Goal: Information Seeking & Learning: Learn about a topic

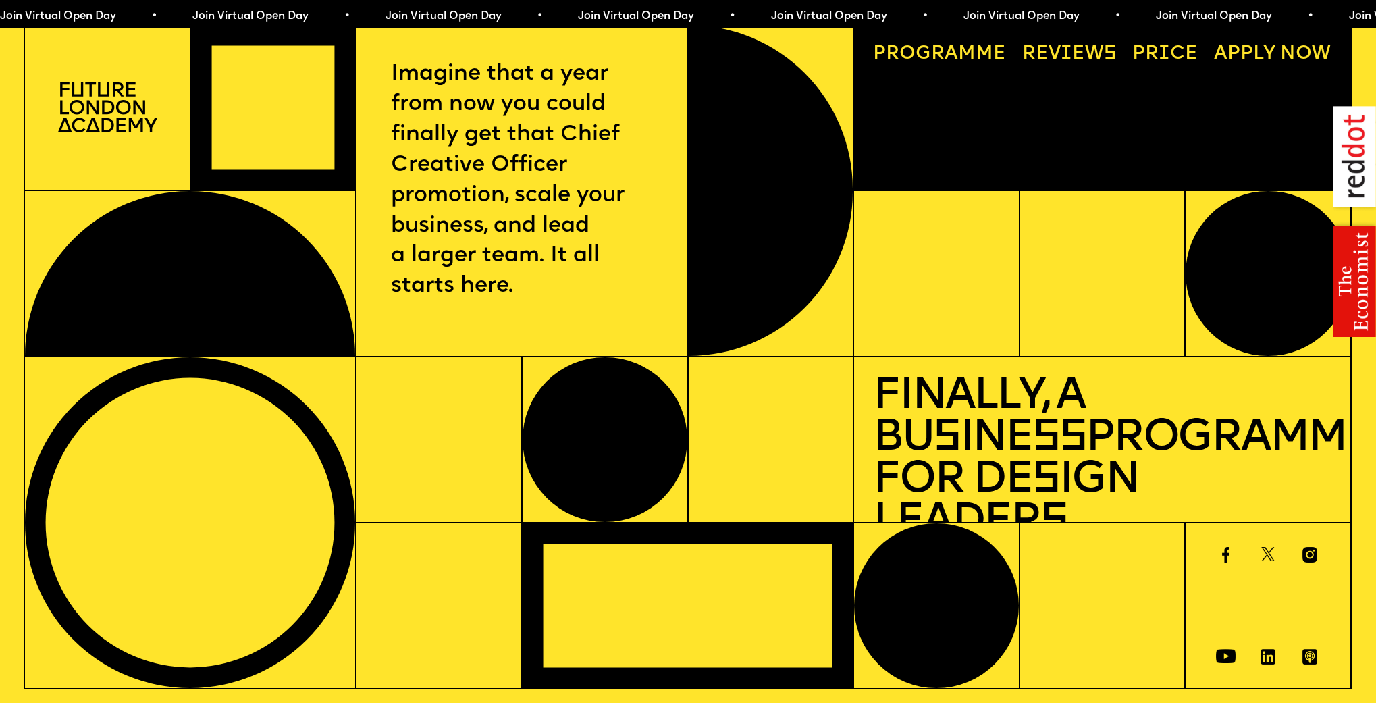
click at [427, 135] on p "Imagine that a year from now you could finally get that Chief Creative Officer …" at bounding box center [521, 180] width 261 height 242
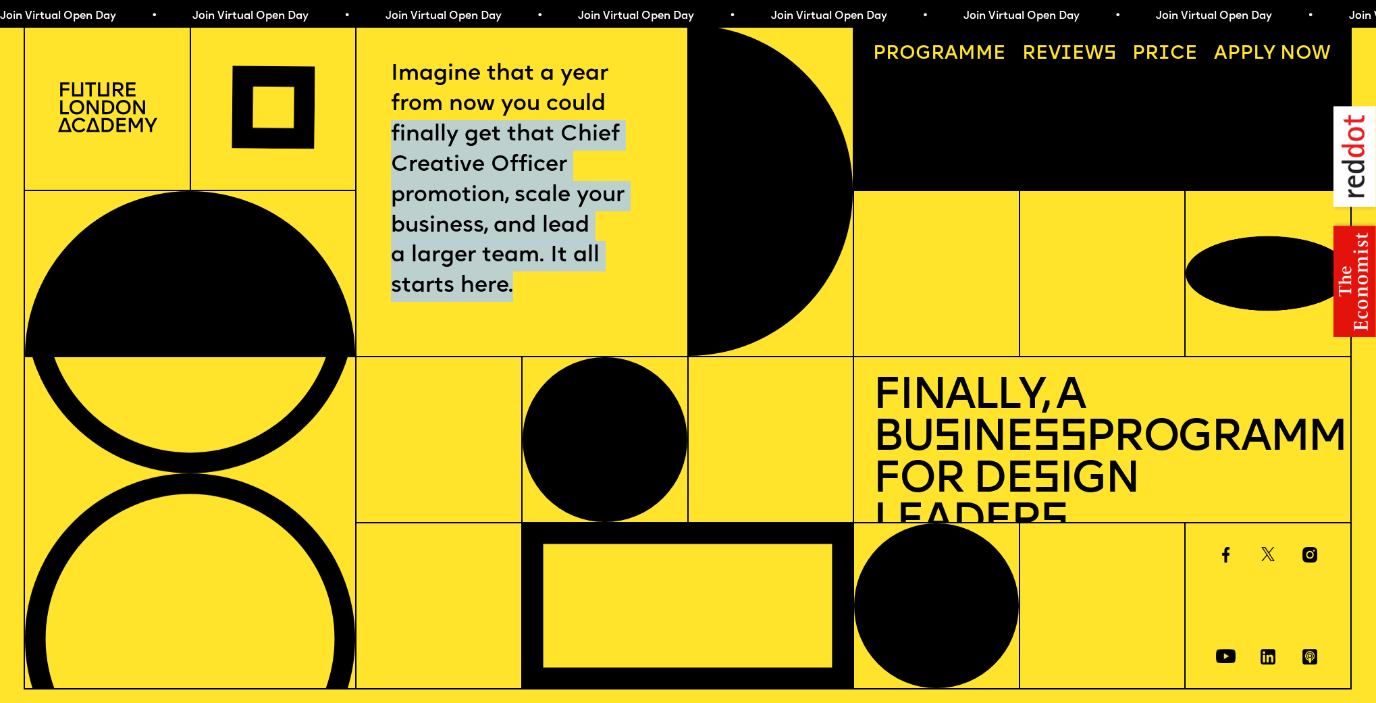
drag, startPoint x: 427, startPoint y: 135, endPoint x: 535, endPoint y: 280, distance: 181.0
click at [535, 280] on p "Imagine that a year from now you could finally get that Chief Creative Officer …" at bounding box center [521, 180] width 261 height 242
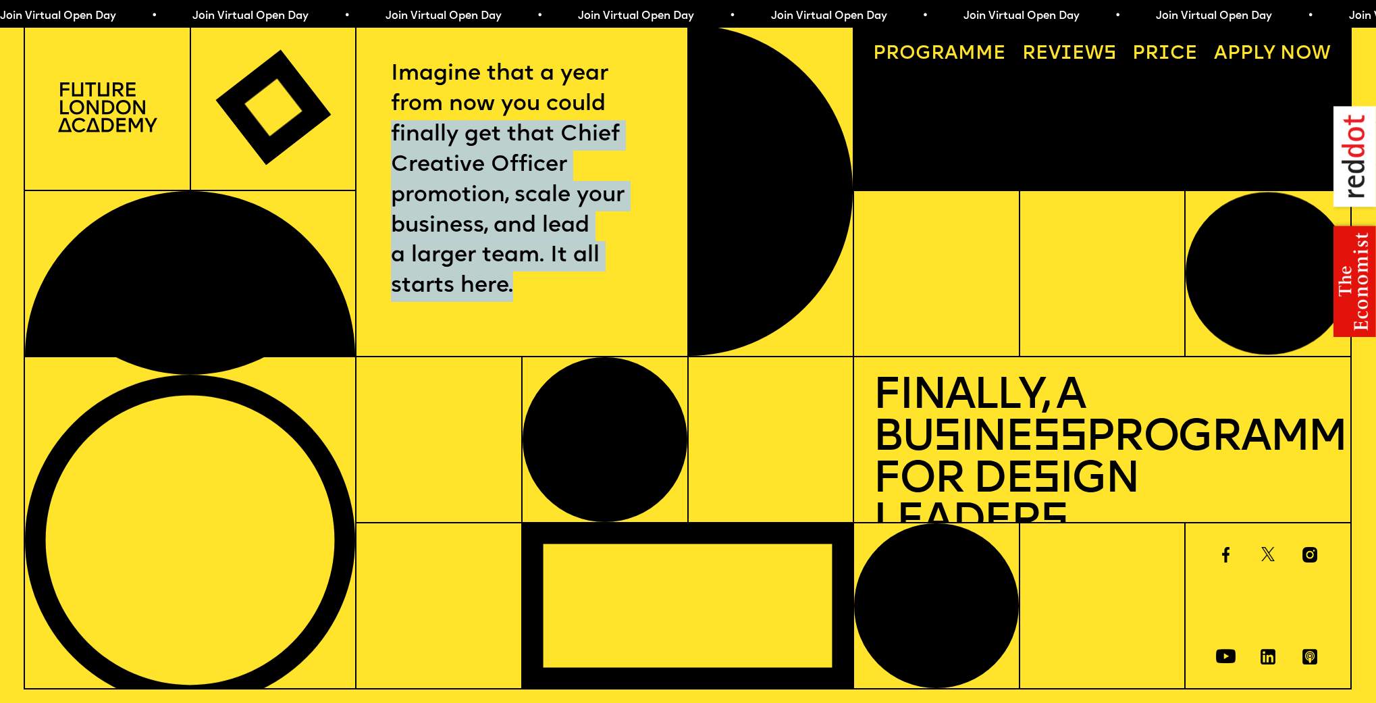
click at [538, 277] on p "Imagine that a year from now you could finally get that Chief Creative Officer …" at bounding box center [521, 180] width 261 height 242
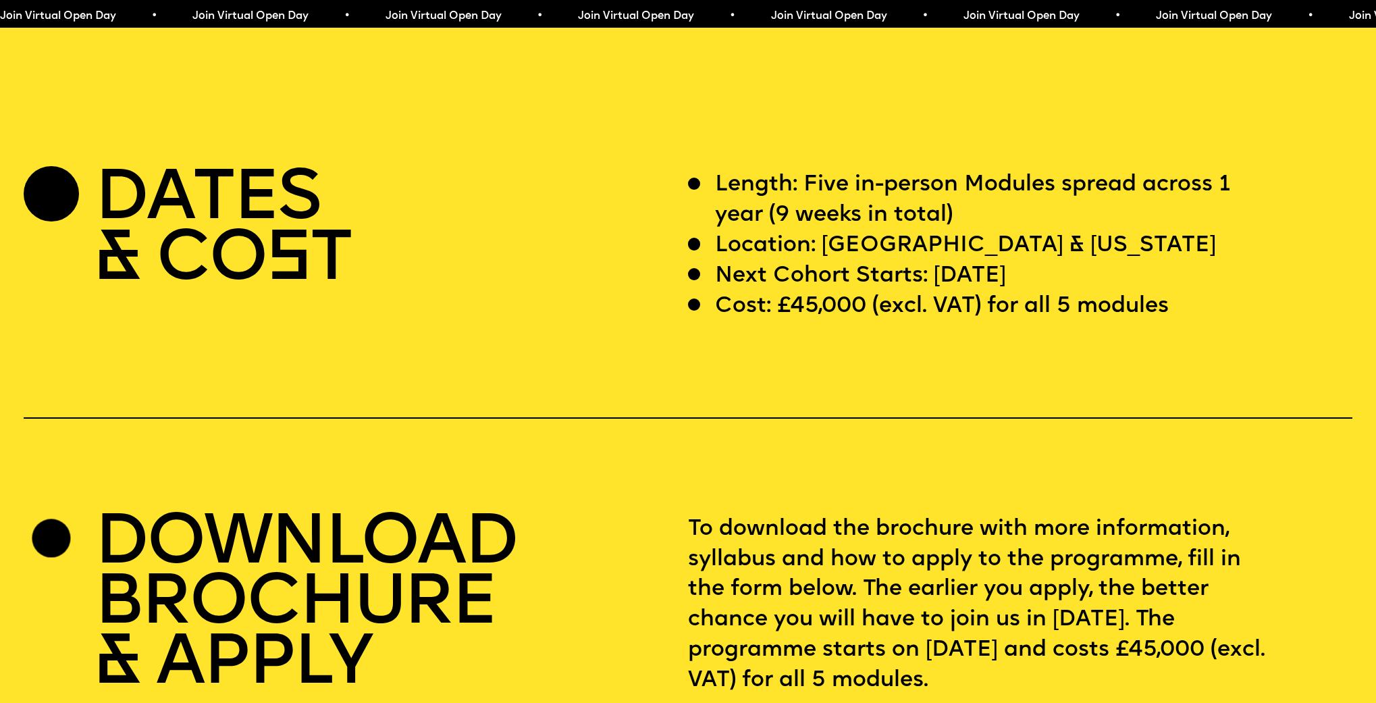
scroll to position [5629, 0]
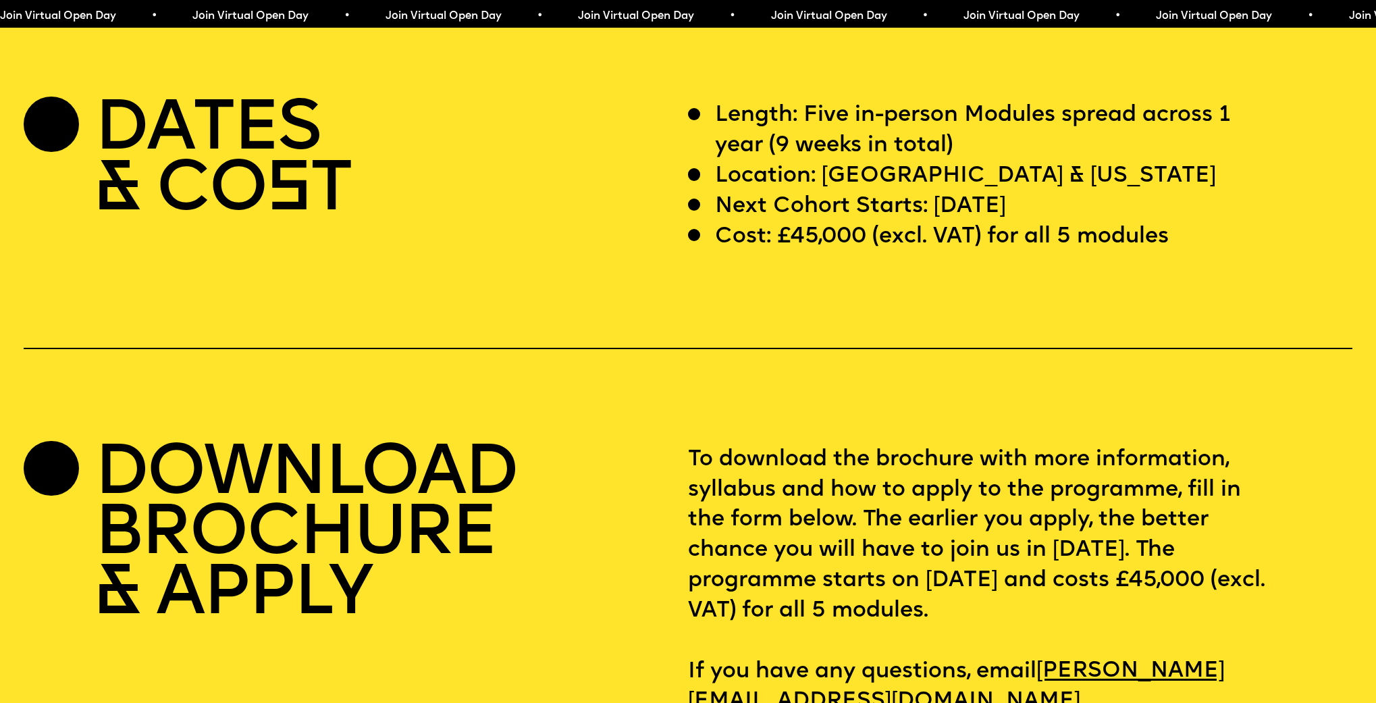
click at [899, 253] on p "Cost: £45,000 (excl. VAT) for all 5 modules" at bounding box center [942, 237] width 454 height 30
drag, startPoint x: 899, startPoint y: 280, endPoint x: 945, endPoint y: 270, distance: 46.2
click at [945, 253] on p "Cost: £45,000 (excl. VAT) for all 5 modules" at bounding box center [942, 237] width 454 height 30
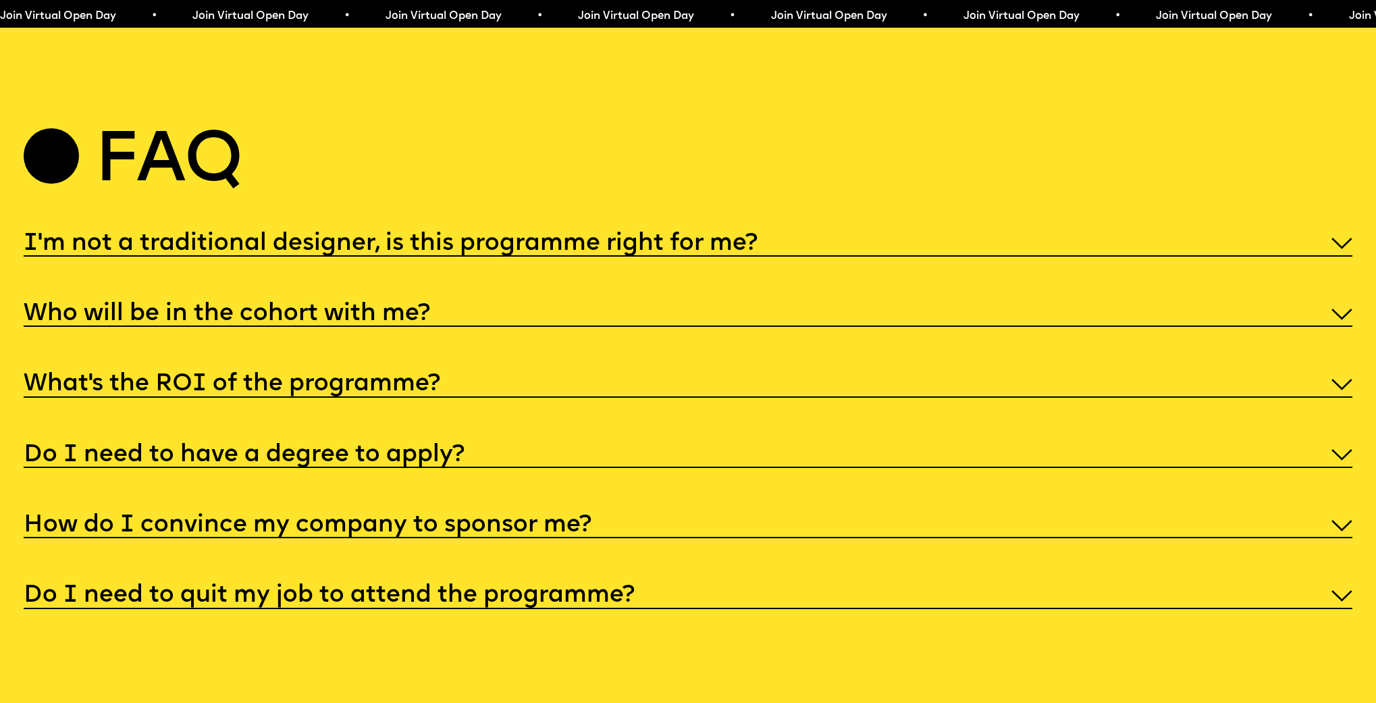
scroll to position [7181, 0]
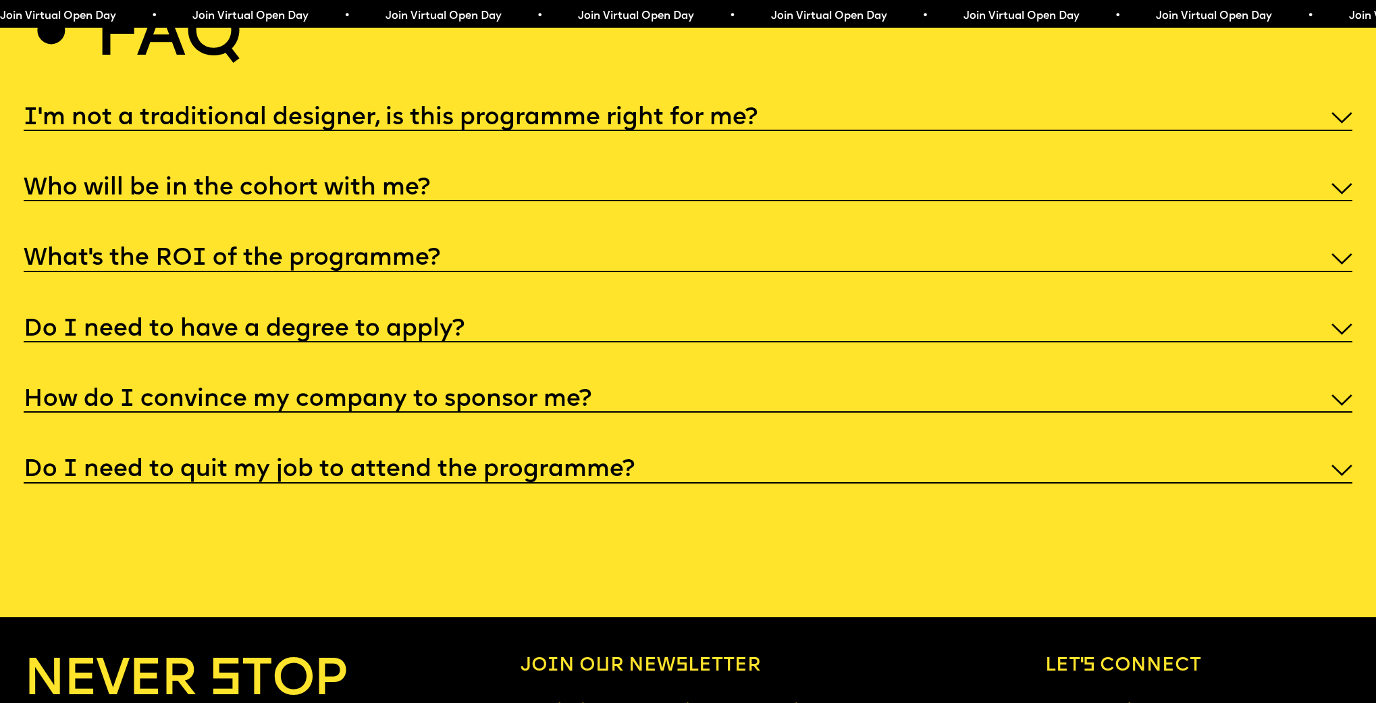
click at [502, 125] on h5 "I'm not a traditional designer, is this programme right for me?" at bounding box center [391, 118] width 734 height 14
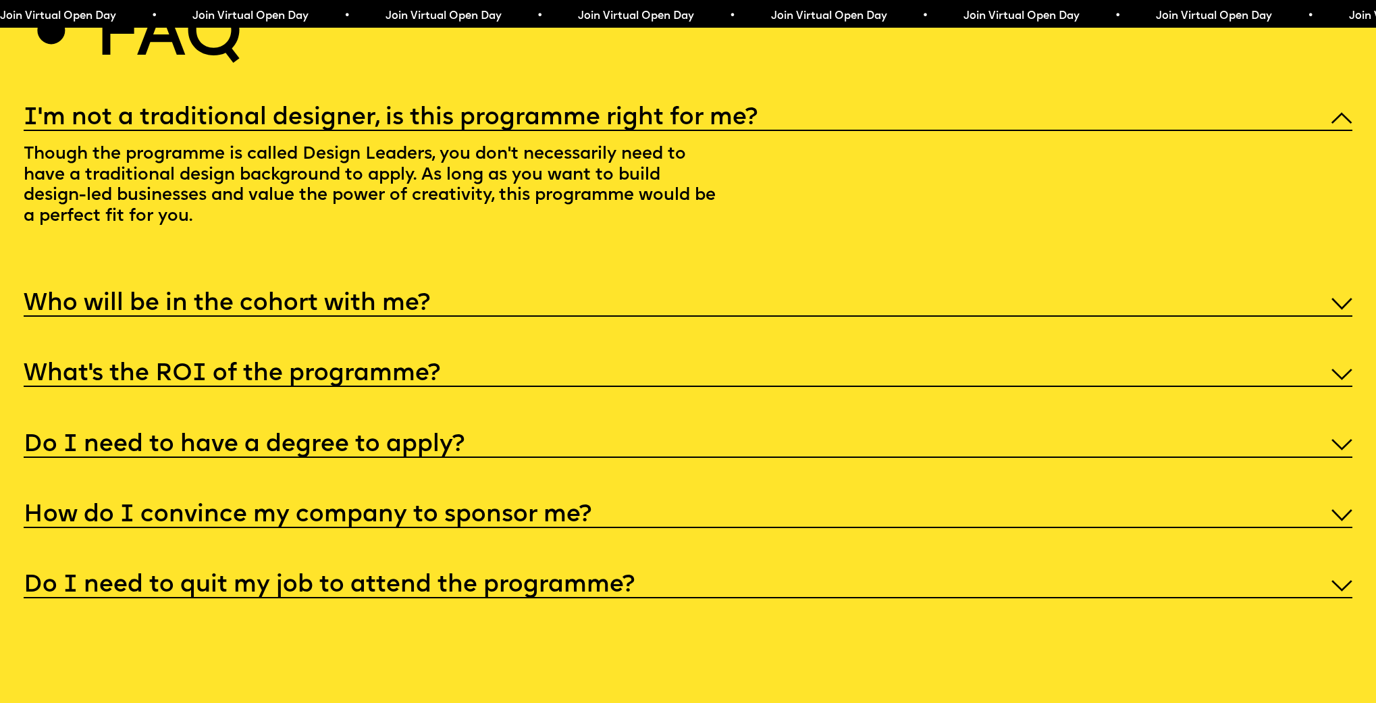
click at [502, 344] on div "I'm not a traditional designer, is this programme right for me? Though the prog…" at bounding box center [688, 350] width 1328 height 497
click at [487, 317] on div "Who will be in the cohort with me?" at bounding box center [688, 302] width 1328 height 29
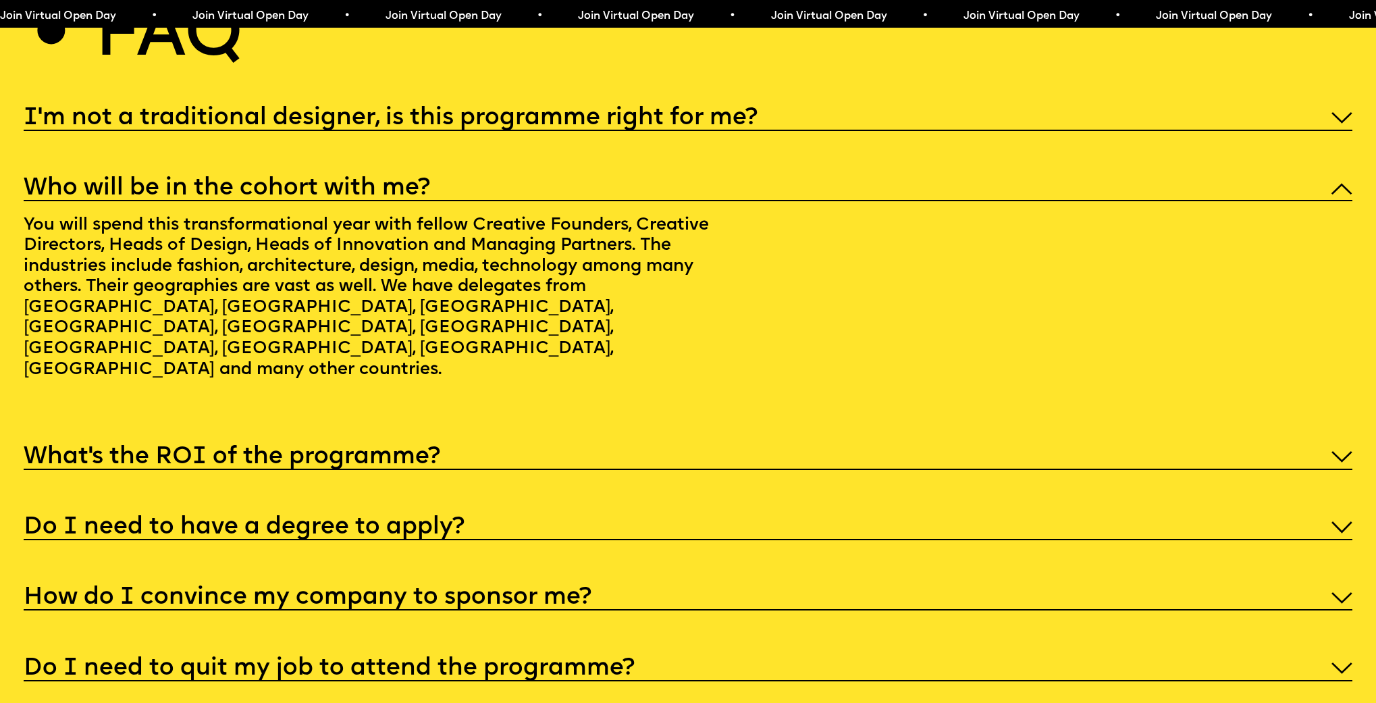
scroll to position [7384, 0]
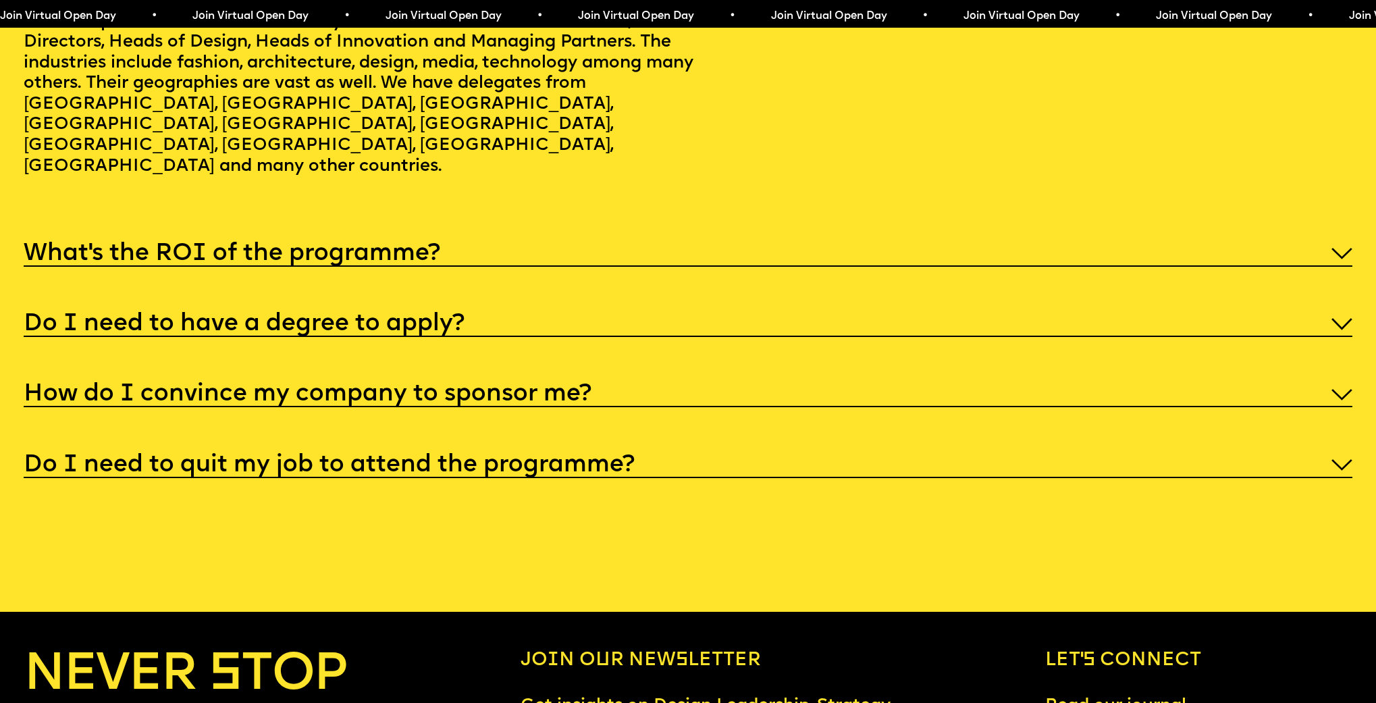
click at [488, 261] on div "What’s the ROI of the programme?" at bounding box center [688, 251] width 1328 height 29
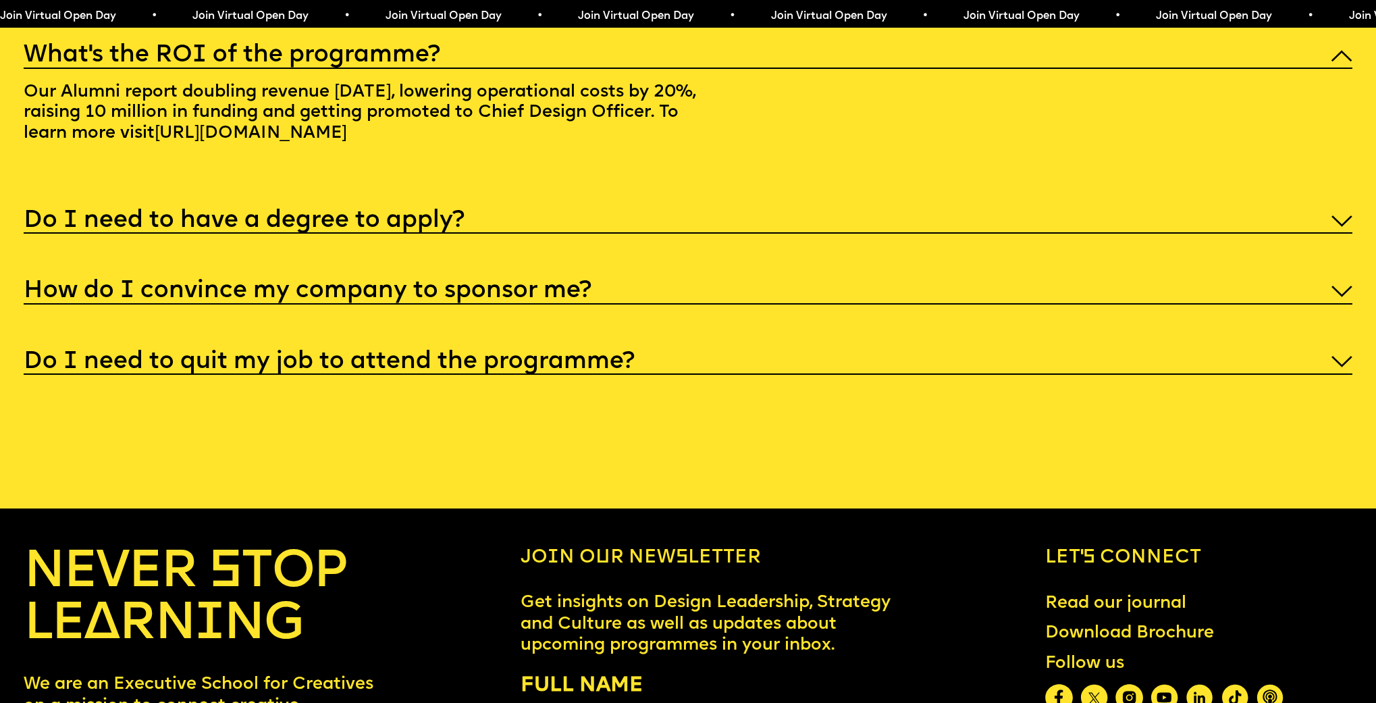
click at [459, 228] on h5 "Do I need to have a degree to apply?" at bounding box center [244, 221] width 441 height 14
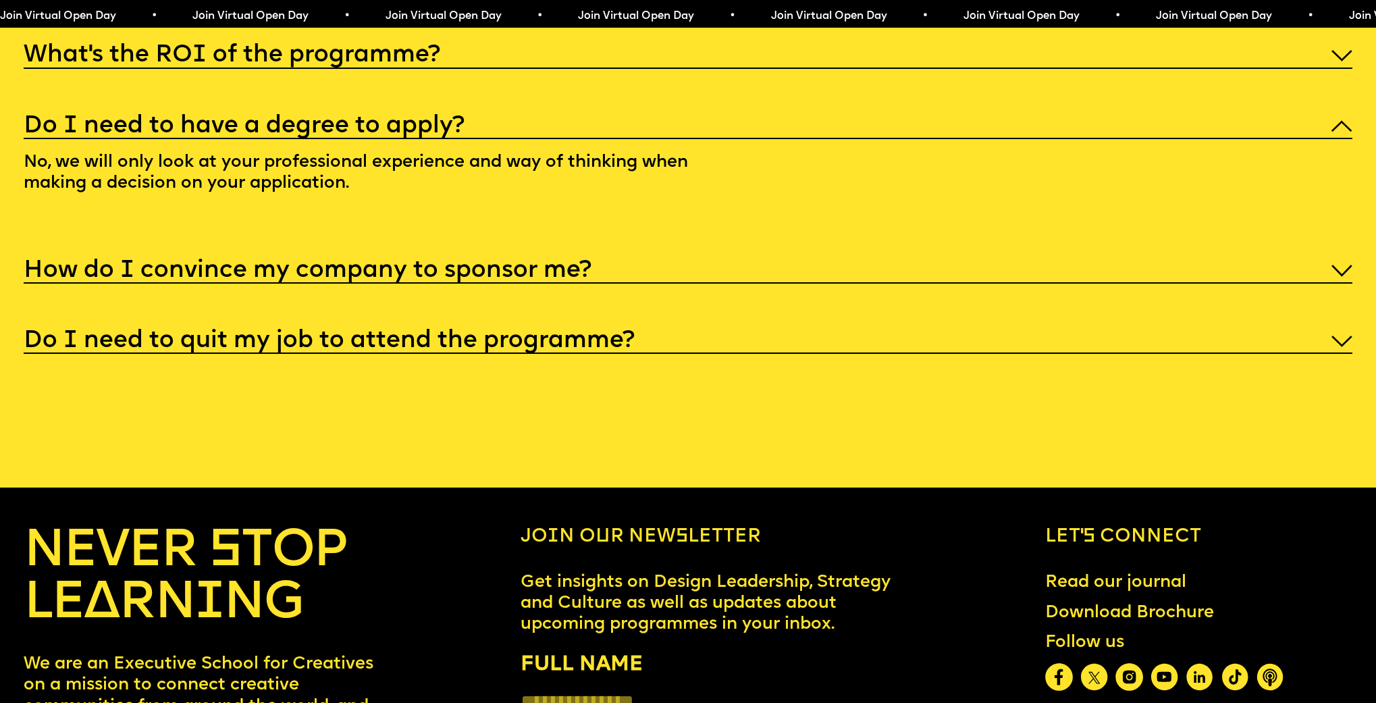
click at [174, 213] on p "No, we will only look at your professional experience and way of thinking when …" at bounding box center [371, 176] width 694 height 74
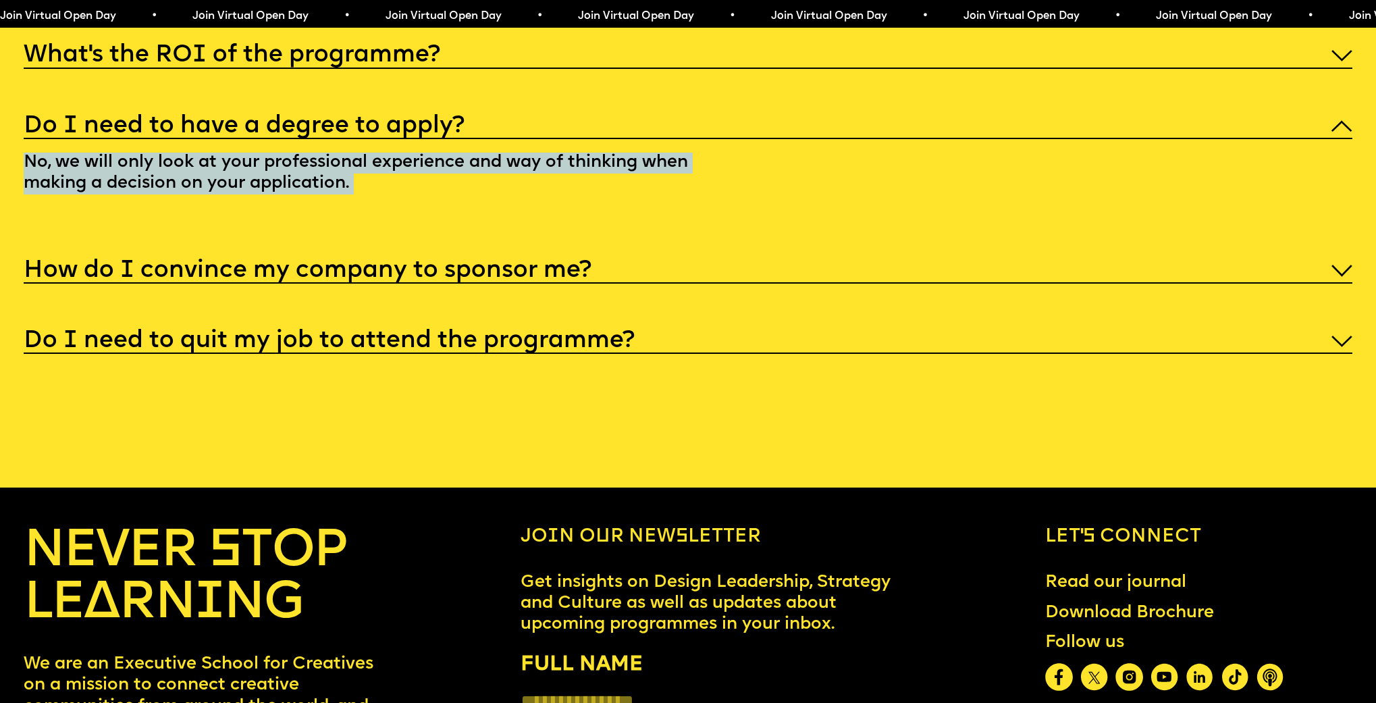
click at [174, 213] on p "No, we will only look at your professional experience and way of thinking when …" at bounding box center [371, 176] width 694 height 74
click at [232, 213] on p "No, we will only look at your professional experience and way of thinking when …" at bounding box center [371, 176] width 694 height 74
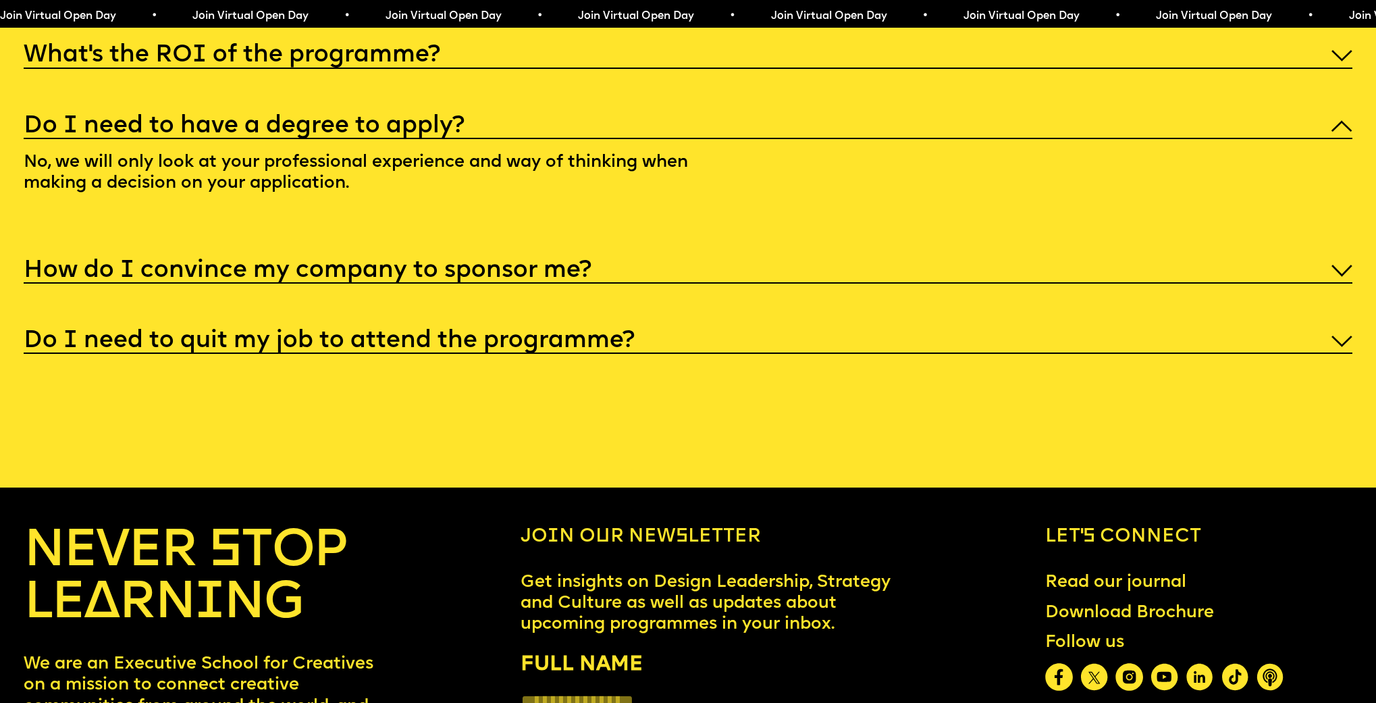
click at [258, 284] on div "How do I convince my company to sponsor me?" at bounding box center [688, 269] width 1328 height 29
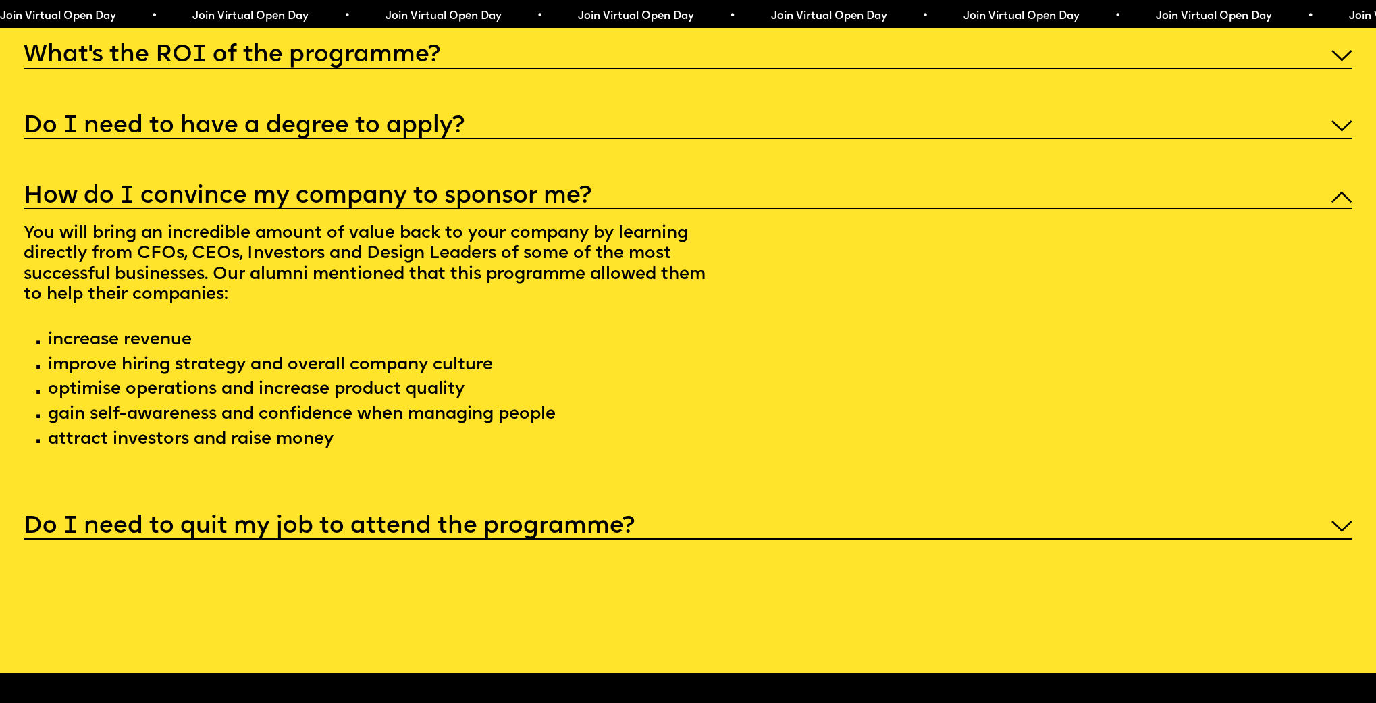
click at [309, 290] on p "You will bring an incredible amount of value back to your company by learning d…" at bounding box center [371, 338] width 694 height 259
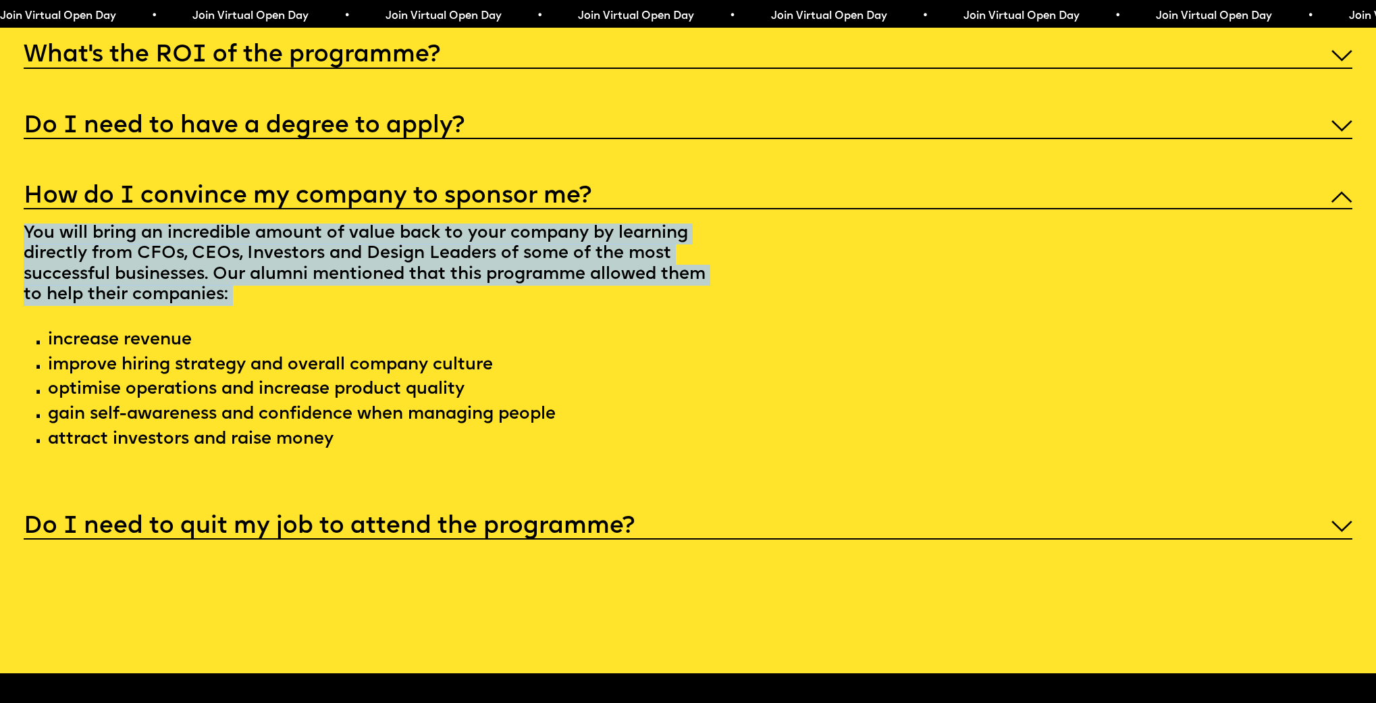
click at [309, 290] on p "You will bring an incredible amount of value back to your company by learning d…" at bounding box center [371, 338] width 694 height 259
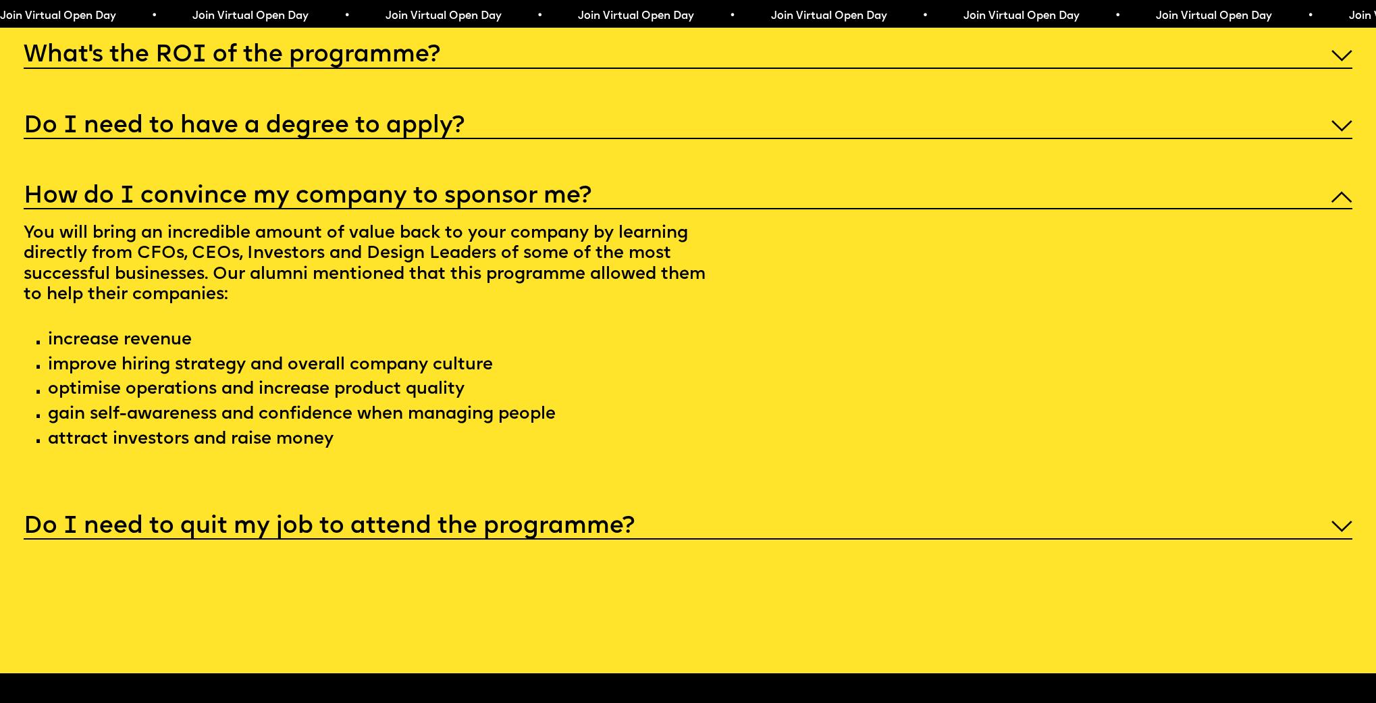
click at [194, 402] on p "You will bring an incredible amount of value back to your company by learning d…" at bounding box center [371, 338] width 694 height 259
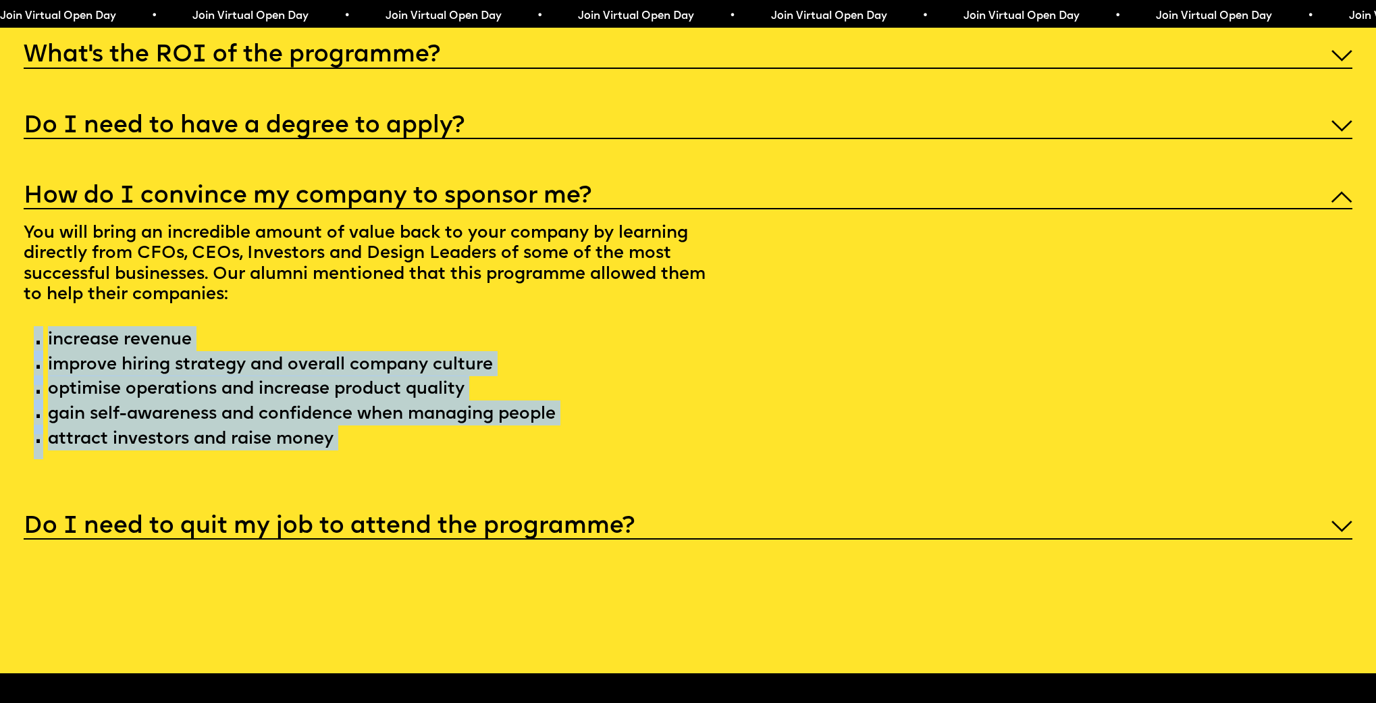
drag, startPoint x: 194, startPoint y: 402, endPoint x: 364, endPoint y: 496, distance: 194.3
click at [361, 469] on p "You will bring an incredible amount of value back to your company by learning d…" at bounding box center [371, 338] width 694 height 259
click at [396, 529] on div "I'm not a traditional designer, is this programme right for me? Though the prog…" at bounding box center [688, 219] width 1328 height 641
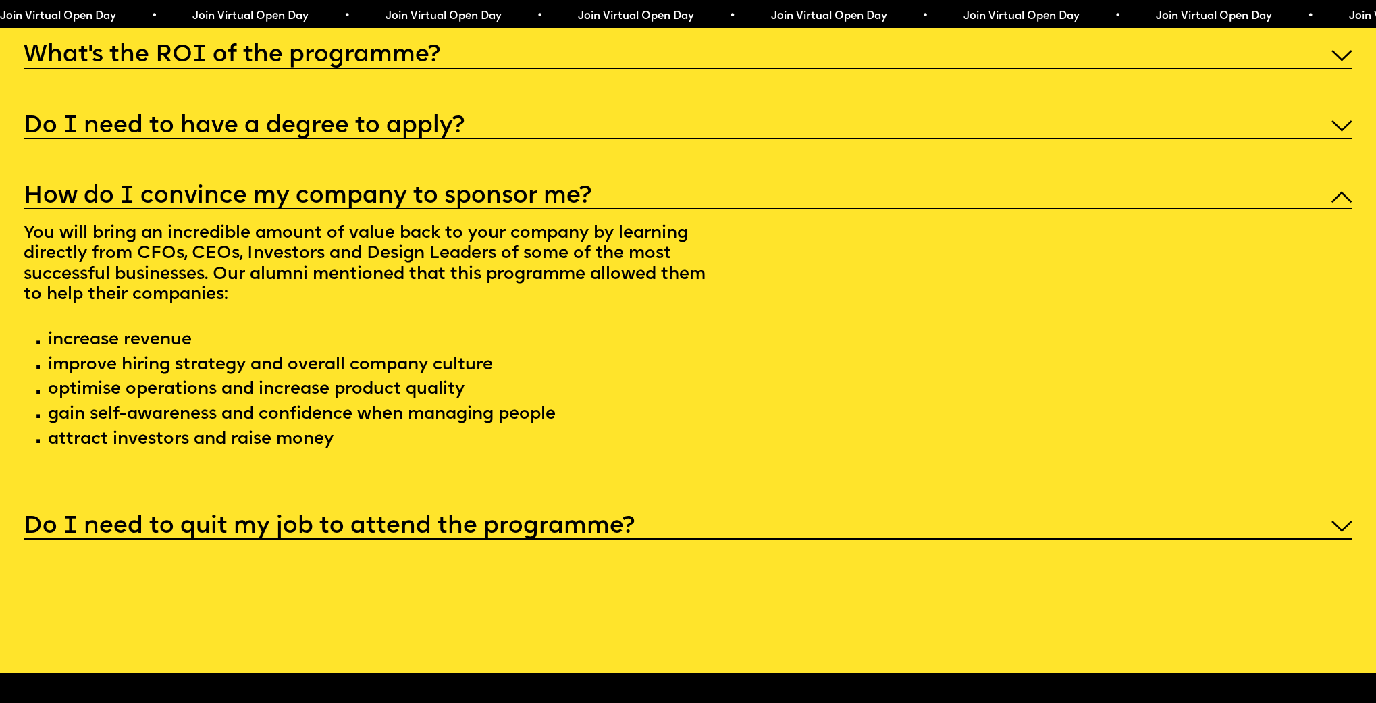
click at [386, 533] on h5 "Do I need to quit my job to attend the programme?" at bounding box center [329, 527] width 611 height 14
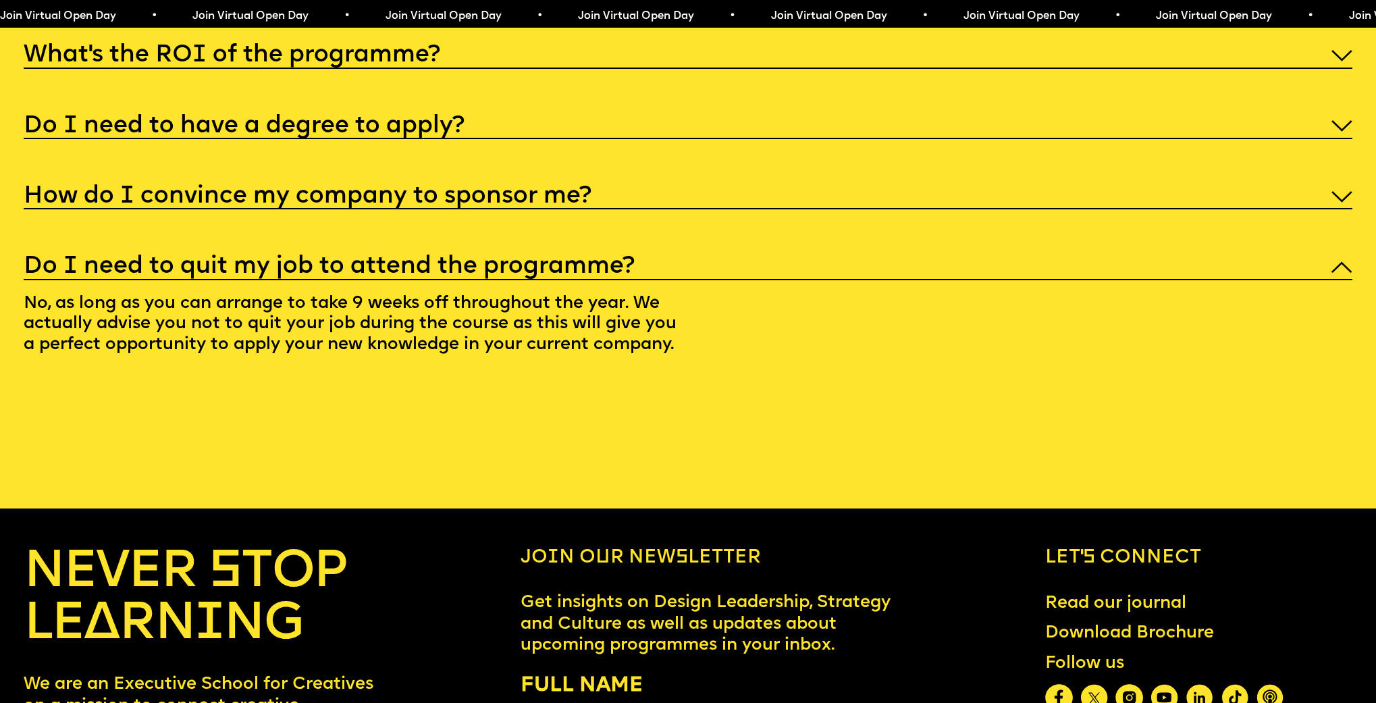
click at [48, 364] on p "No, as long as you can arrange to take 9 weeks off throughout the year. We actu…" at bounding box center [371, 327] width 694 height 95
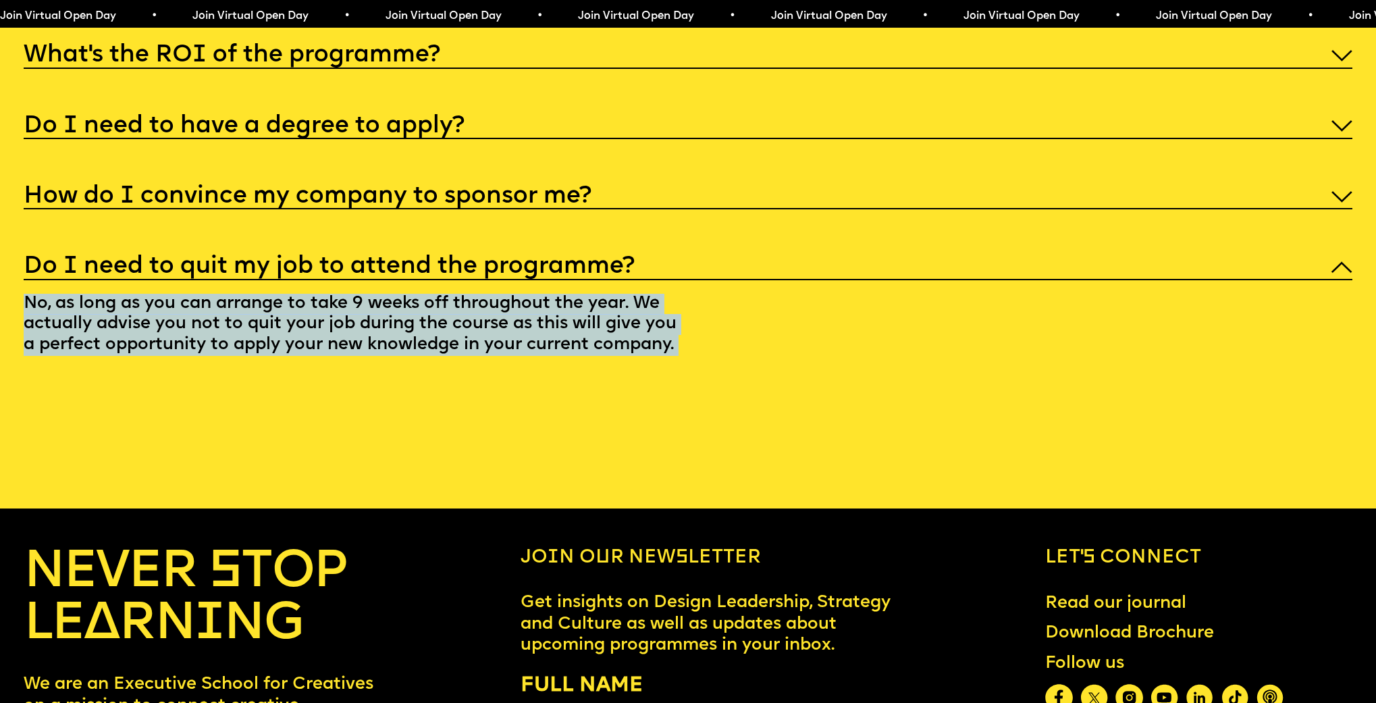
drag, startPoint x: 48, startPoint y: 364, endPoint x: 57, endPoint y: 364, distance: 9.5
click at [49, 364] on p "No, as long as you can arrange to take 9 weeks off throughout the year. We actu…" at bounding box center [371, 327] width 694 height 95
click at [194, 368] on p "No, as long as you can arrange to take 9 weeks off throughout the year. We actu…" at bounding box center [371, 327] width 694 height 95
drag, startPoint x: 704, startPoint y: 403, endPoint x: 33, endPoint y: 366, distance: 671.6
click at [22, 363] on div "Faq I'm not a traditional designer, is this programme right for me? Though the …" at bounding box center [688, 88] width 1376 height 571
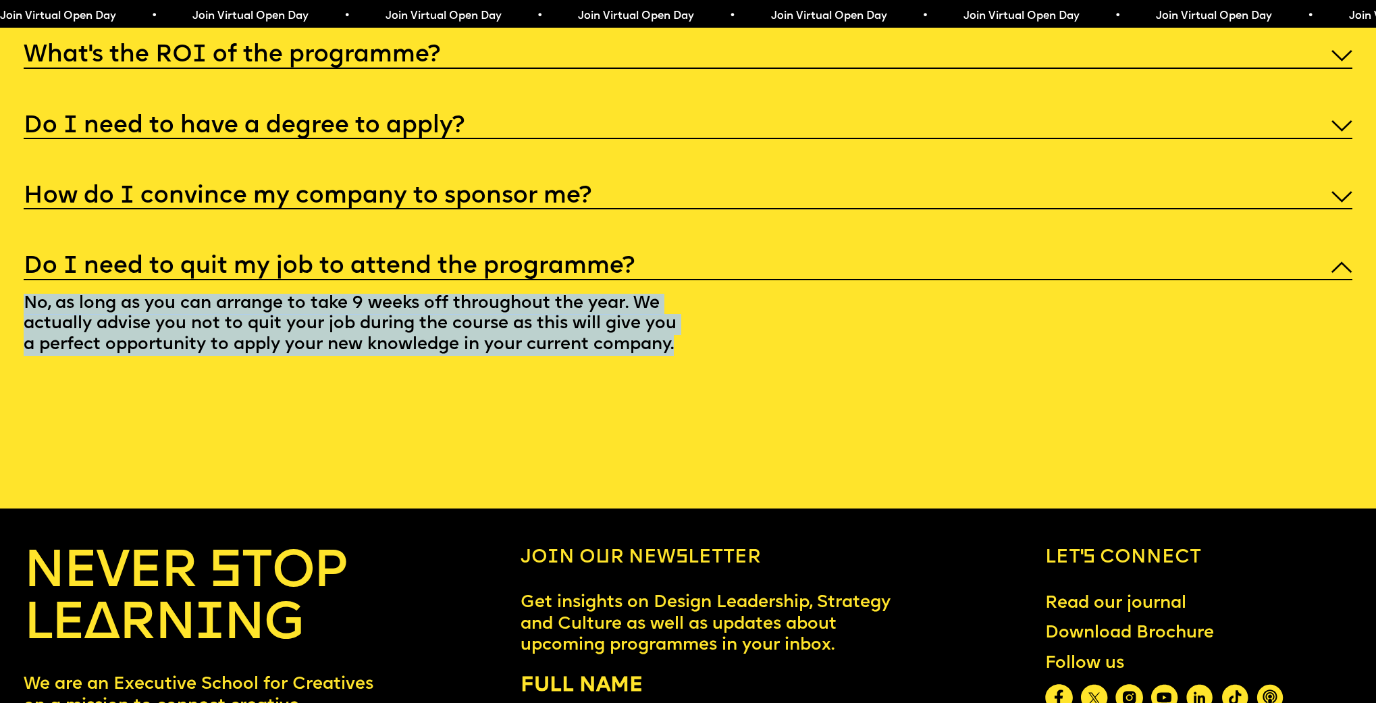
click at [111, 375] on p "No, as long as you can arrange to take 9 weeks off throughout the year. We actu…" at bounding box center [371, 327] width 694 height 95
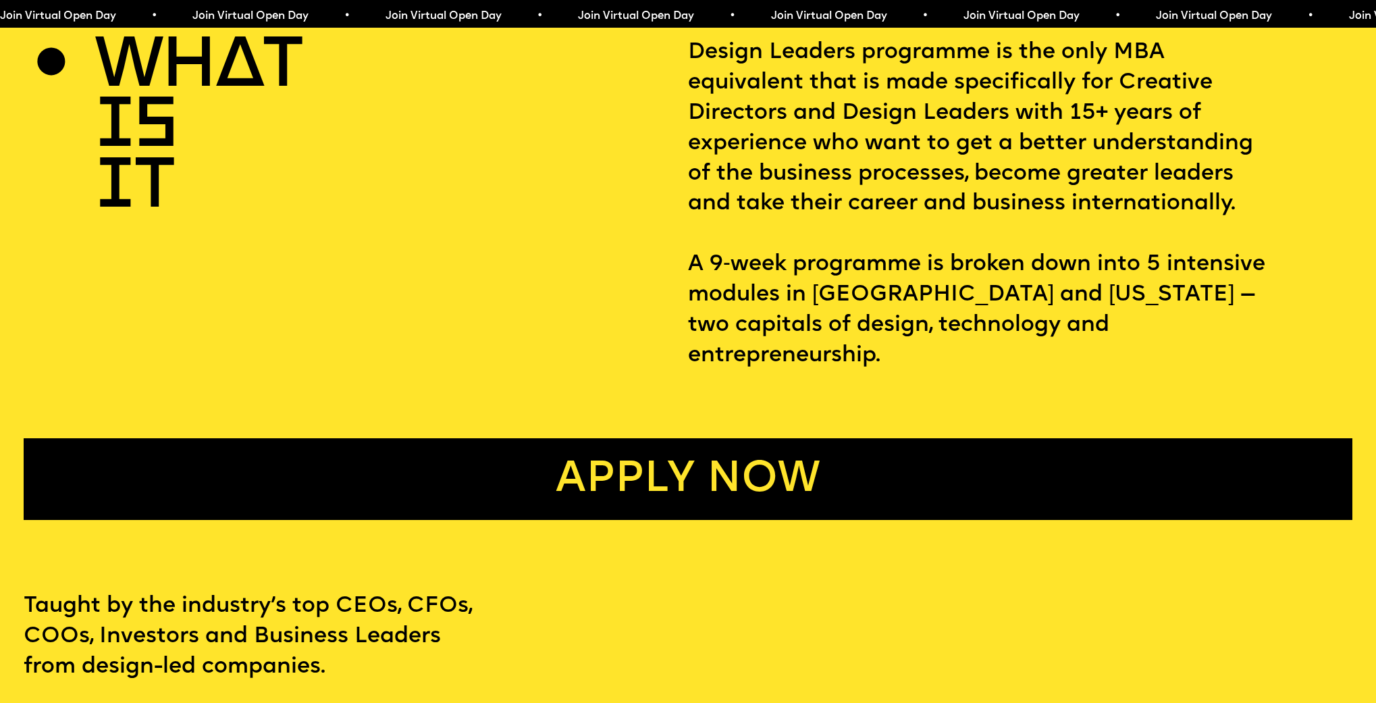
scroll to position [725, 0]
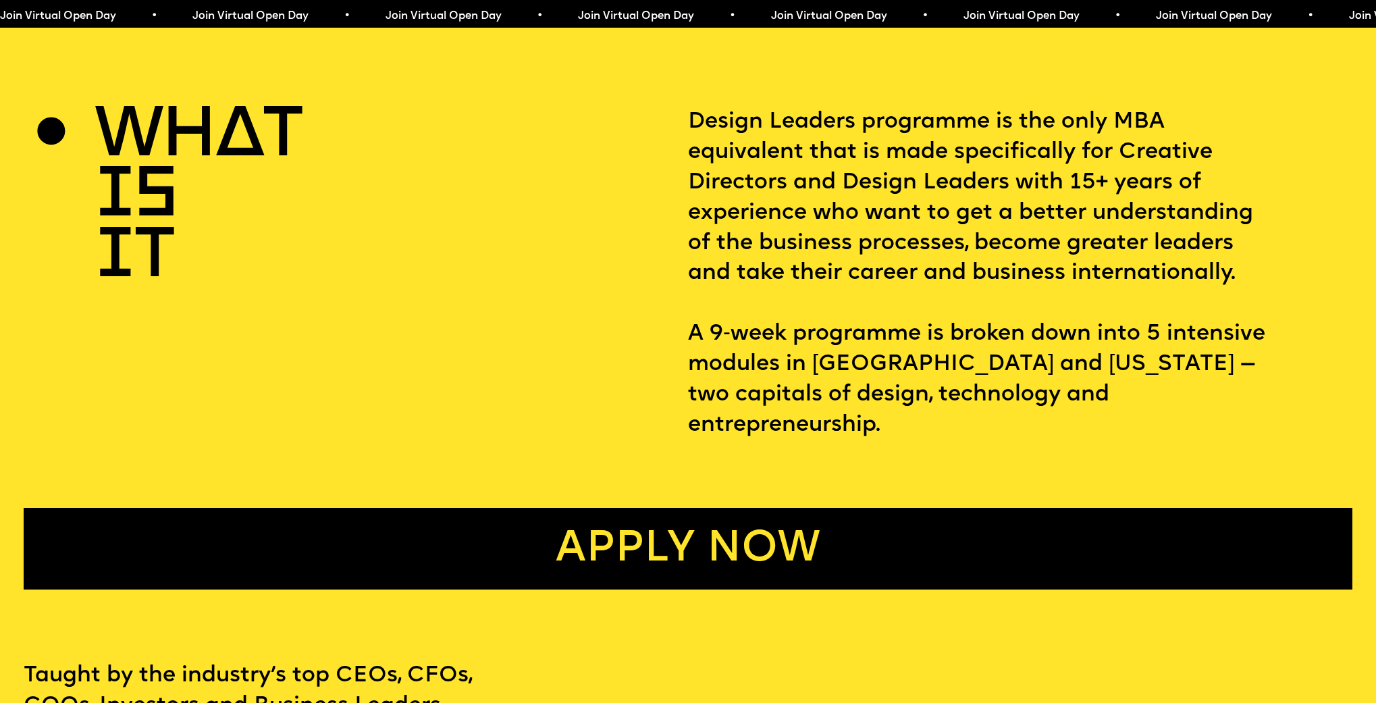
click at [774, 157] on p "Design Leaders programme is the only MBA equivalent that is made specifically f…" at bounding box center [1020, 273] width 664 height 333
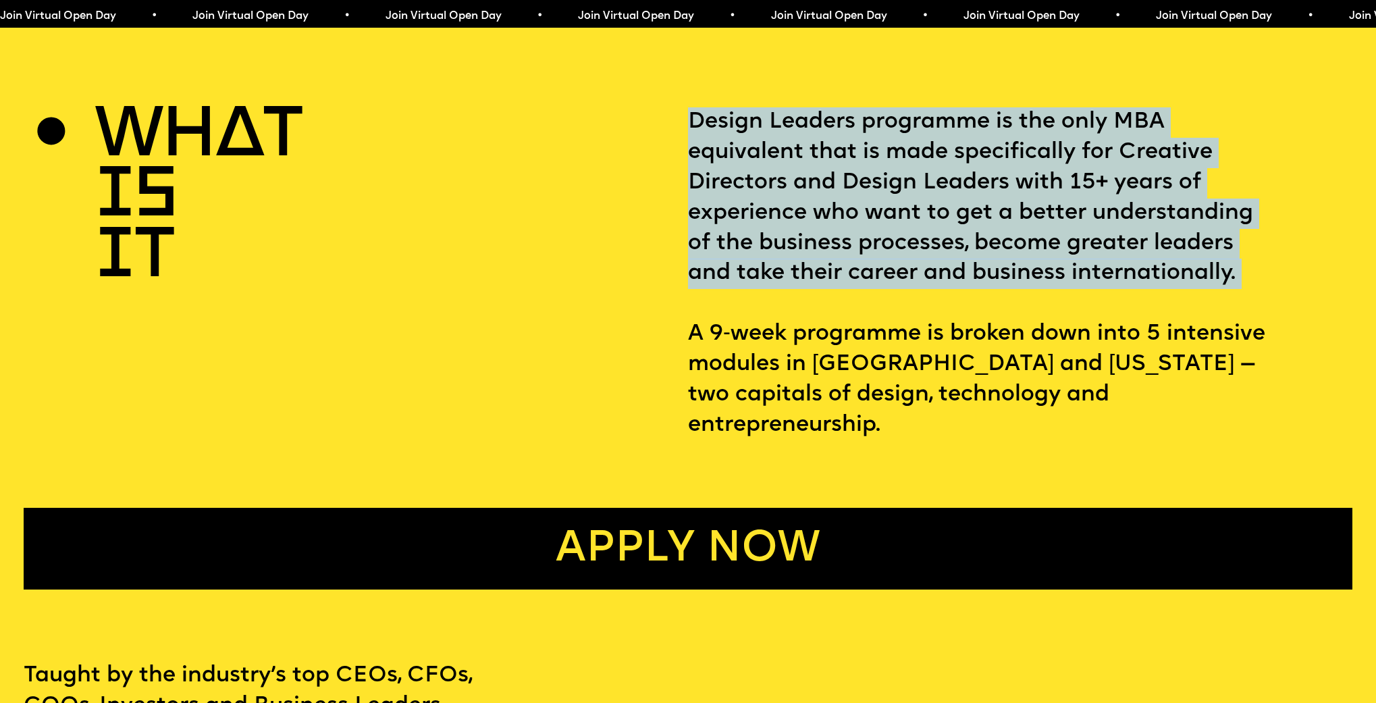
click at [773, 155] on p "Design Leaders programme is the only MBA equivalent that is made specifically f…" at bounding box center [1020, 273] width 664 height 333
click at [751, 130] on p "Design Leaders programme is the only MBA equivalent that is made specifically f…" at bounding box center [1020, 273] width 664 height 333
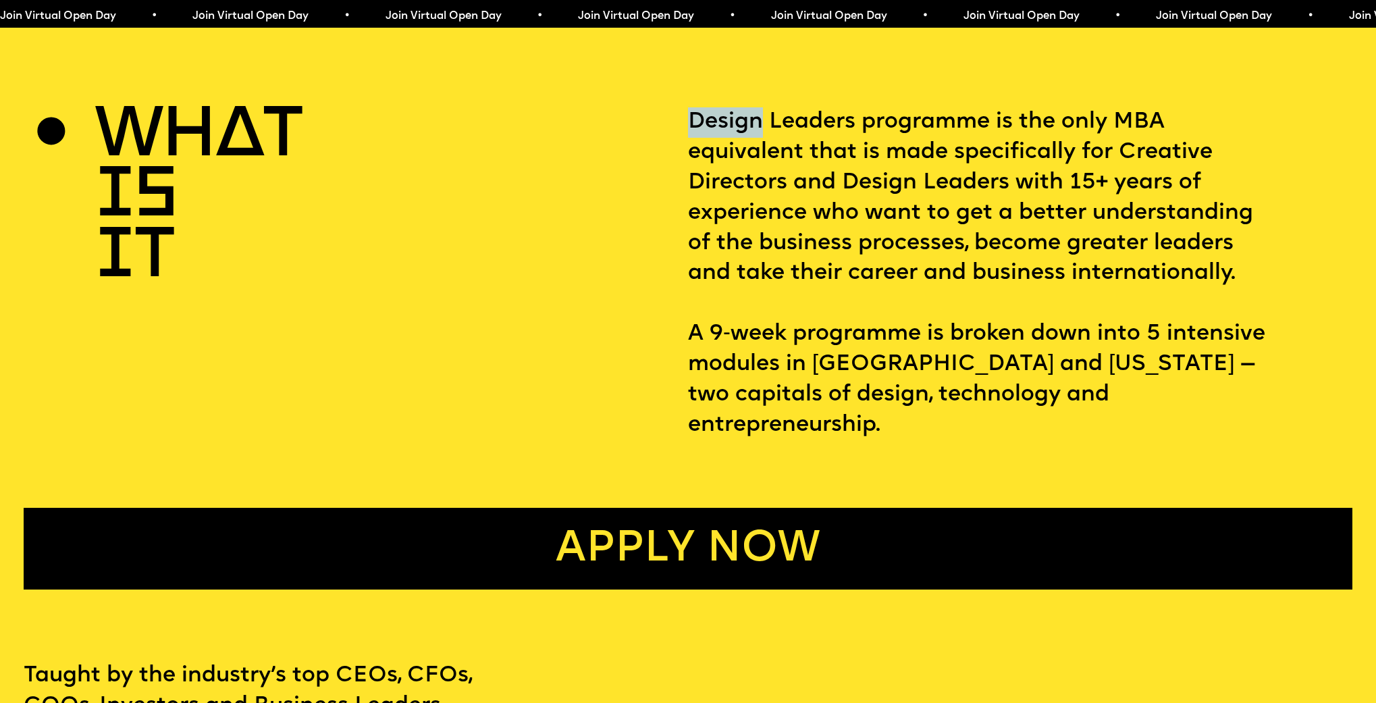
click at [751, 130] on p "Design Leaders programme is the only MBA equivalent that is made specifically f…" at bounding box center [1020, 273] width 664 height 333
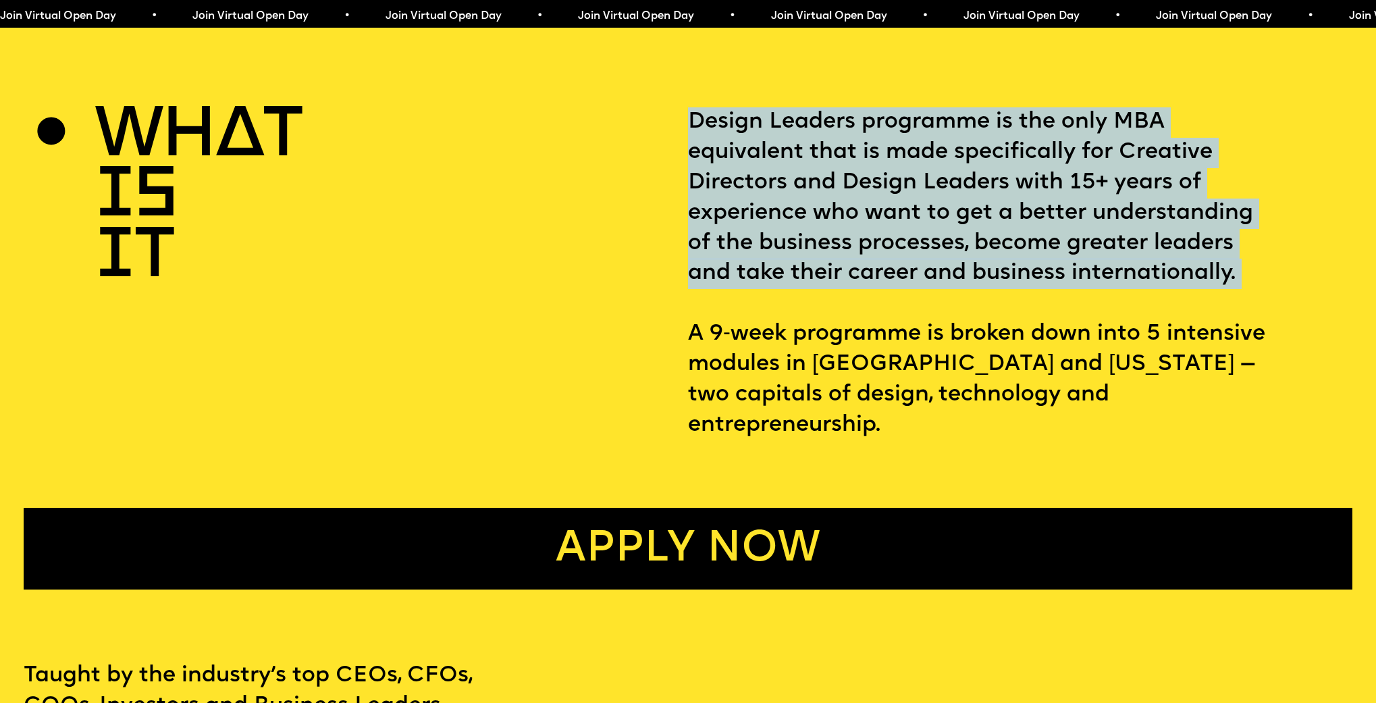
drag, startPoint x: 751, startPoint y: 130, endPoint x: 969, endPoint y: 128, distance: 218.1
click at [969, 128] on p "Design Leaders programme is the only MBA equivalent that is made specifically f…" at bounding box center [1020, 273] width 664 height 333
click at [777, 173] on p "Design Leaders programme is the only MBA equivalent that is made specifically f…" at bounding box center [1020, 273] width 664 height 333
